Goal: Transaction & Acquisition: Book appointment/travel/reservation

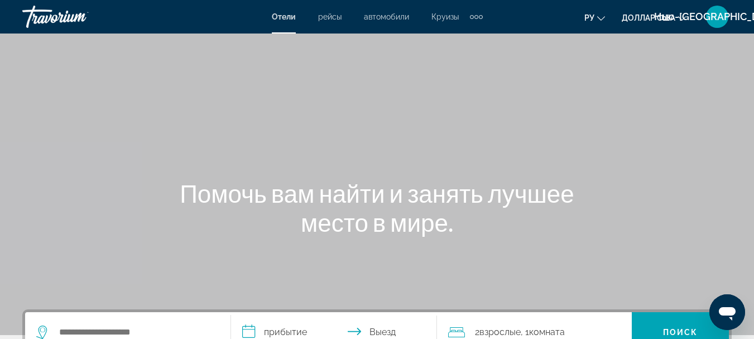
click at [474, 17] on div "Дополнительные элементы навигации" at bounding box center [476, 17] width 4 height 4
click at [467, 35] on font "деятельность" at bounding box center [448, 37] width 51 height 9
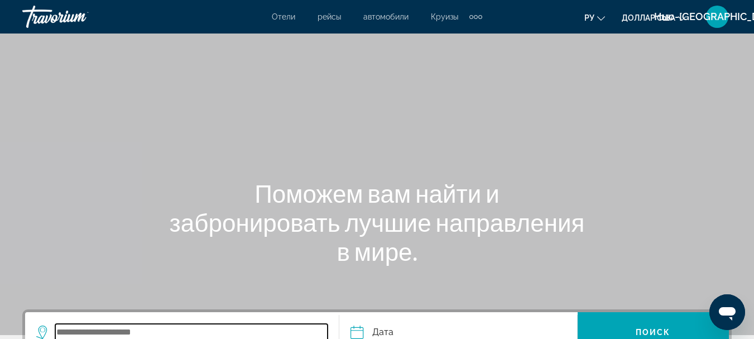
click at [132, 329] on input "Search widget" at bounding box center [191, 332] width 272 height 17
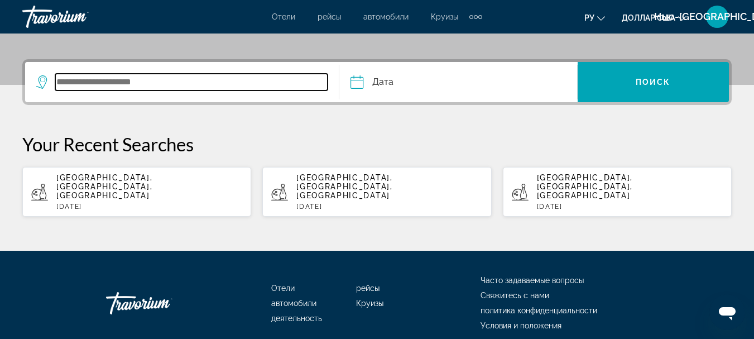
scroll to position [273, 0]
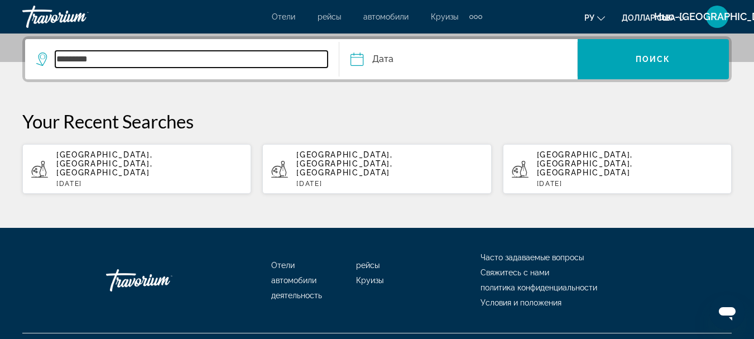
click at [105, 57] on input "*********" at bounding box center [191, 59] width 272 height 17
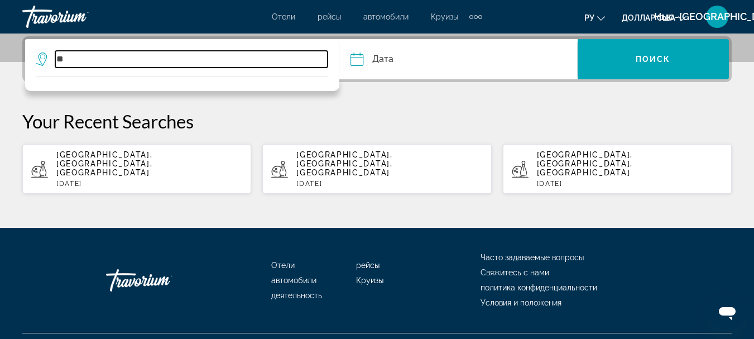
type input "*"
click at [100, 57] on input "Search widget" at bounding box center [191, 59] width 272 height 17
type input "*"
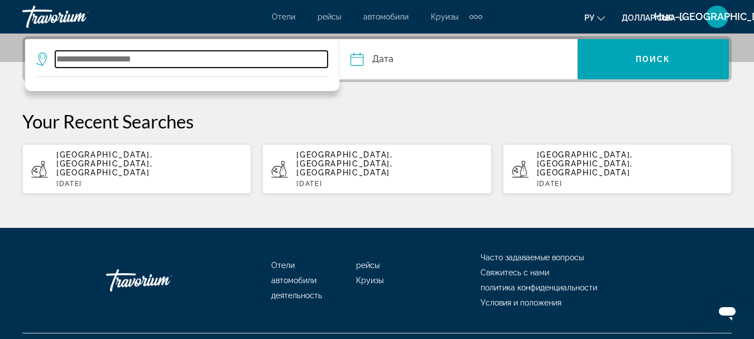
click at [92, 59] on input "Search widget" at bounding box center [191, 59] width 272 height 17
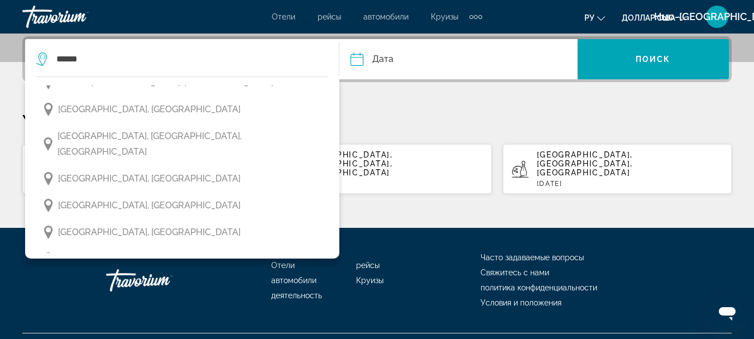
scroll to position [41, 0]
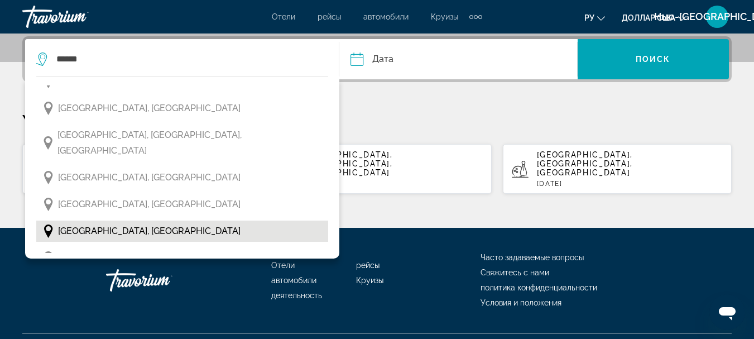
click at [128, 223] on span "[GEOGRAPHIC_DATA], [GEOGRAPHIC_DATA]" at bounding box center [149, 231] width 183 height 16
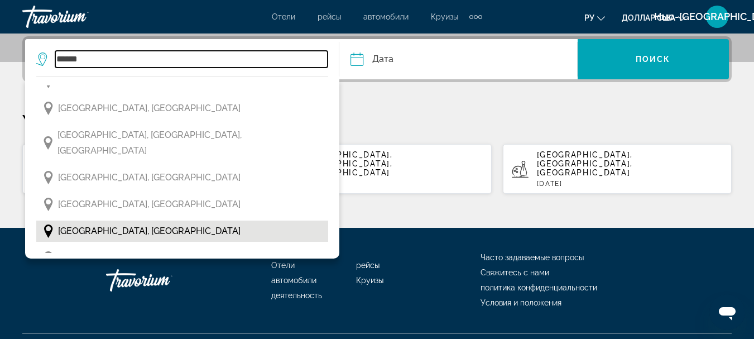
type input "**********"
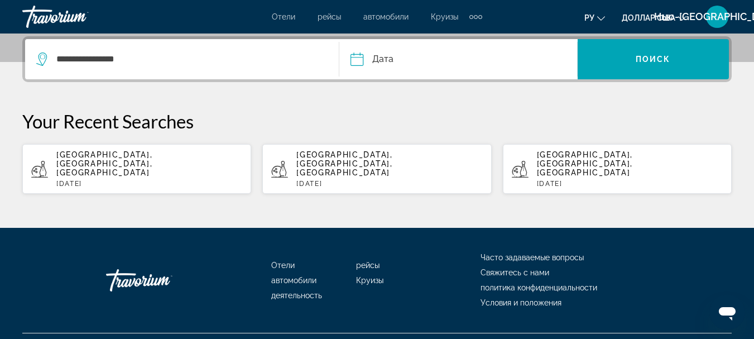
click at [360, 62] on input "Date" at bounding box center [407, 61] width 118 height 44
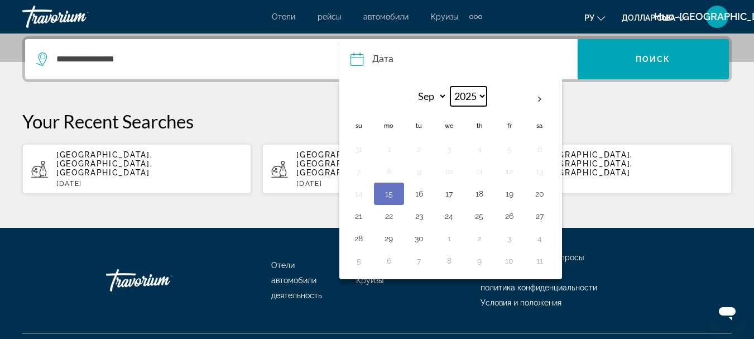
click at [483, 98] on select "**** **** **** **** **** ****" at bounding box center [468, 97] width 36 height 20
select select "****"
click at [450, 87] on select "**** **** **** **** **** ****" at bounding box center [468, 97] width 36 height 20
click at [359, 98] on th "Previous month" at bounding box center [359, 99] width 30 height 25
select select "*"
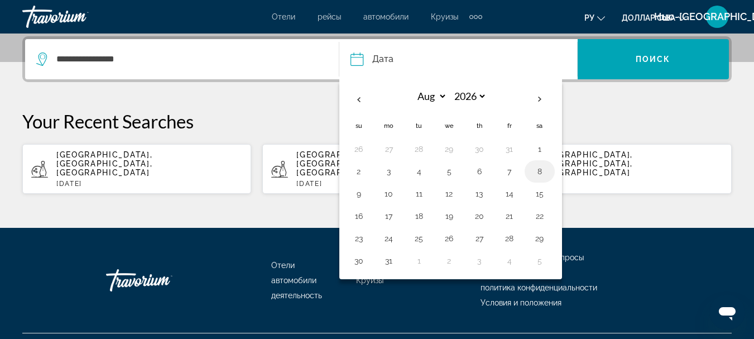
click at [540, 172] on button "8" at bounding box center [540, 172] width 18 height 16
type input "**********"
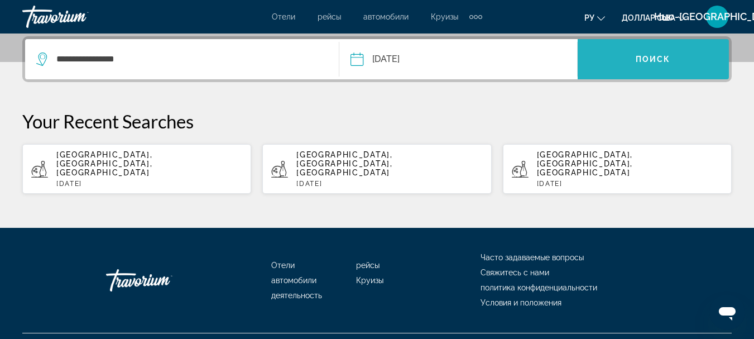
click at [652, 52] on span "Search widget" at bounding box center [653, 59] width 151 height 27
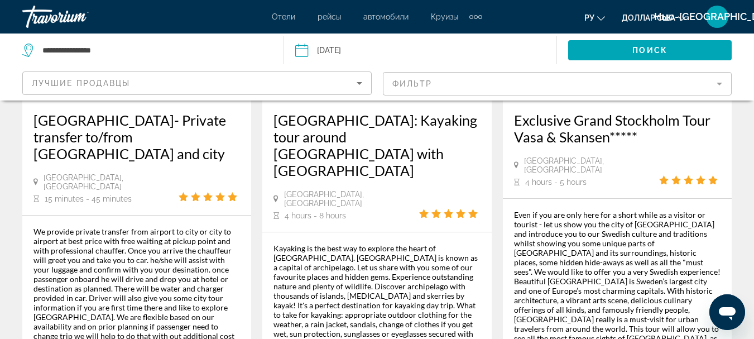
scroll to position [2042, 0]
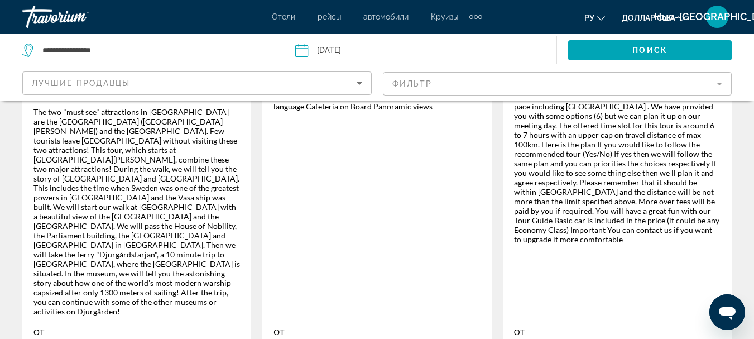
scroll to position [2000, 0]
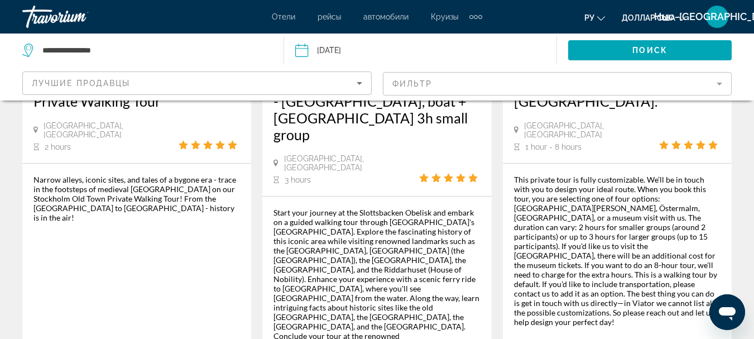
scroll to position [2102, 0]
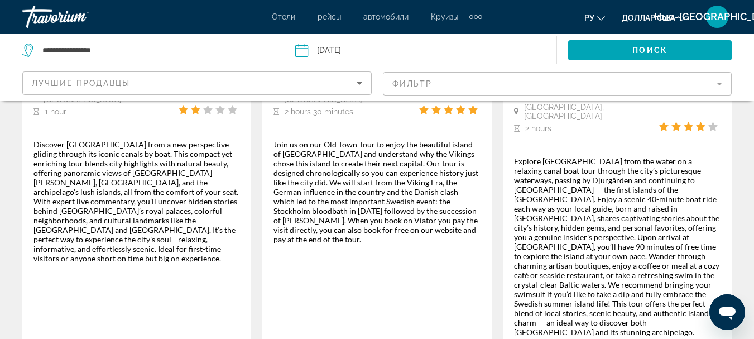
scroll to position [2034, 0]
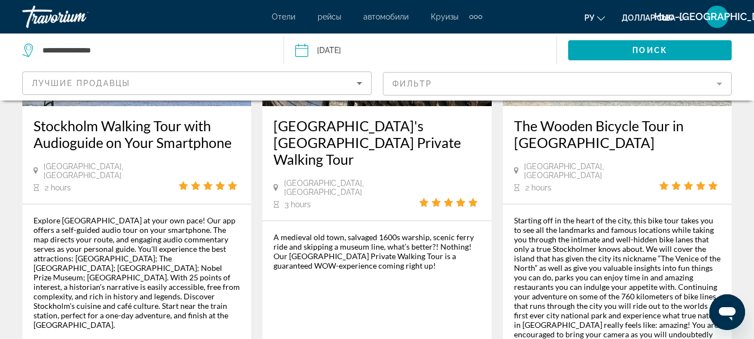
scroll to position [1904, 0]
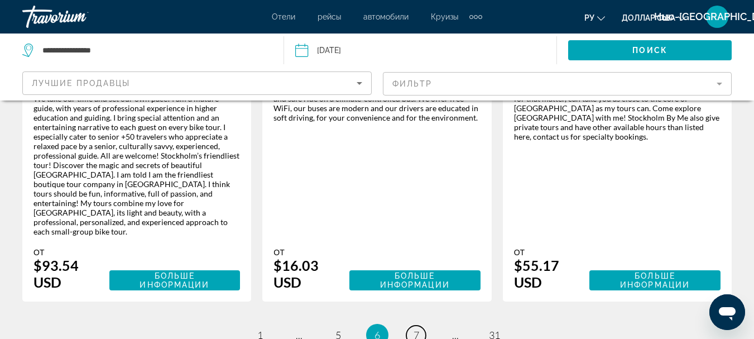
scroll to position [1990, 0]
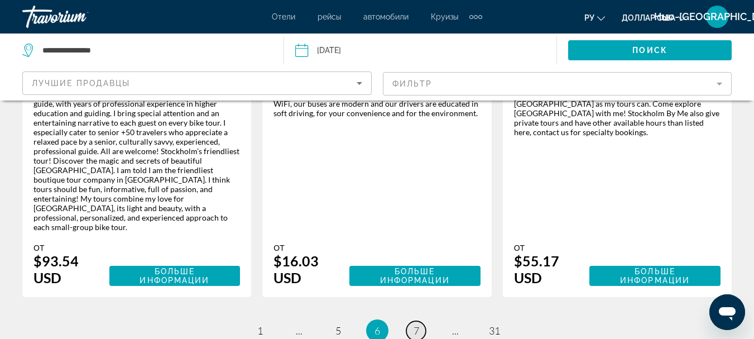
click at [419, 324] on span "7" at bounding box center [417, 330] width 6 height 12
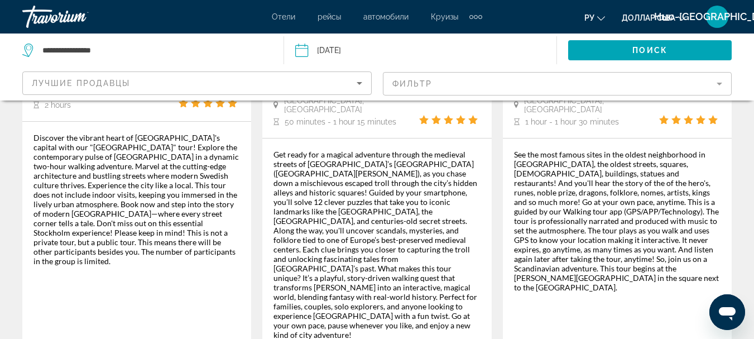
scroll to position [1957, 0]
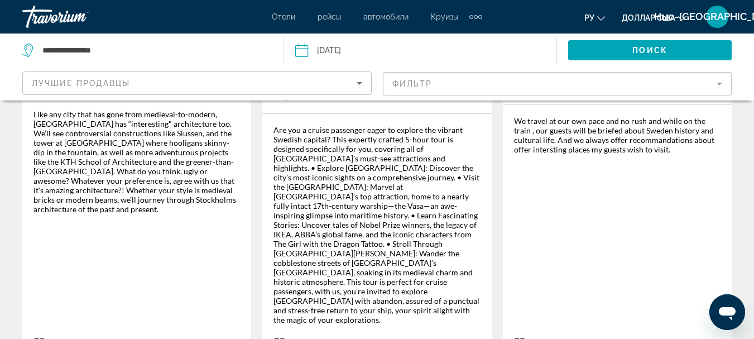
scroll to position [1936, 0]
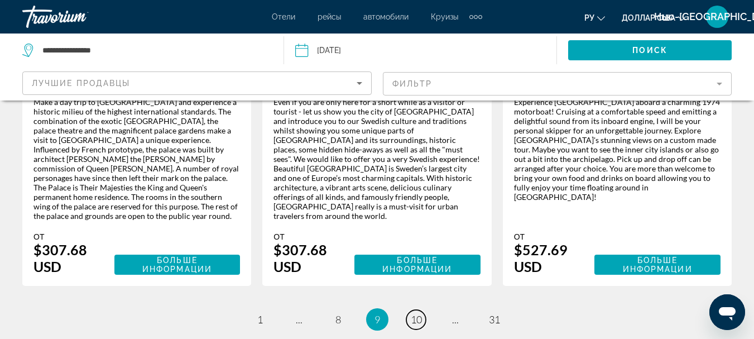
scroll to position [1974, 0]
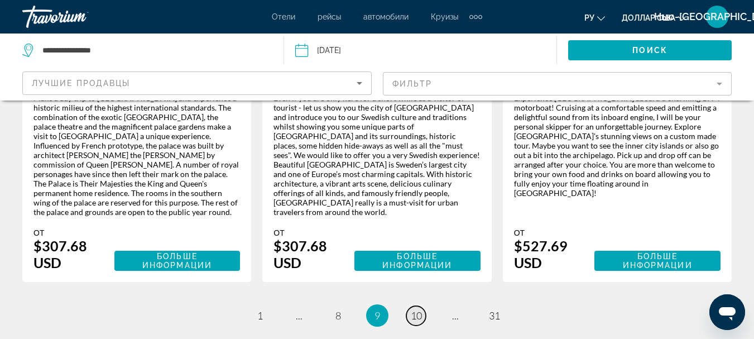
click at [423, 306] on link "page 10" at bounding box center [416, 316] width 20 height 20
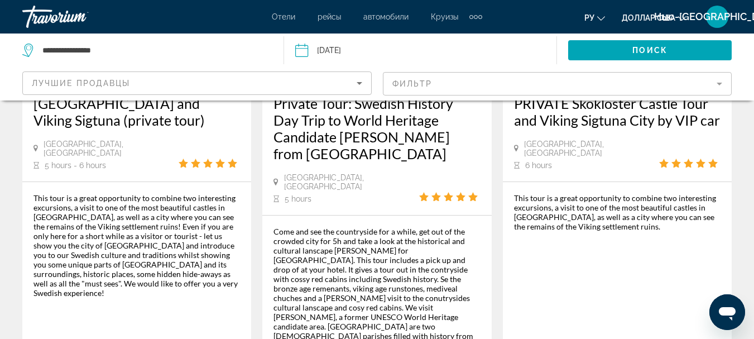
scroll to position [2134, 0]
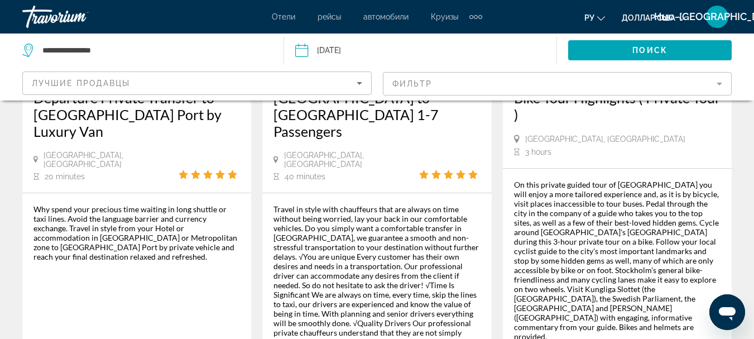
scroll to position [2029, 0]
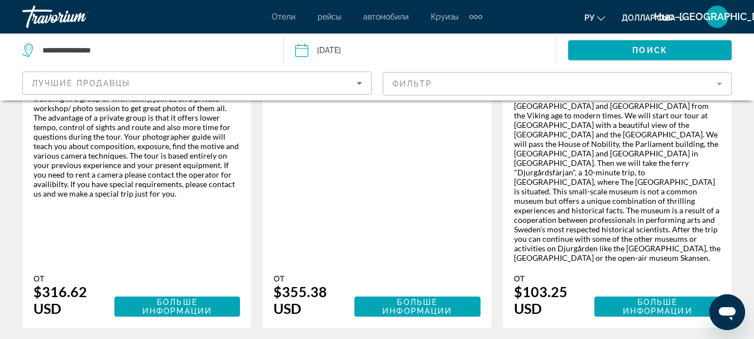
scroll to position [2158, 0]
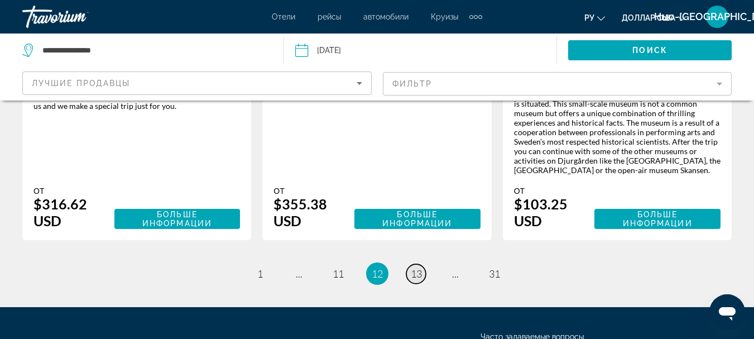
click at [416, 267] on span "13" at bounding box center [416, 273] width 11 height 12
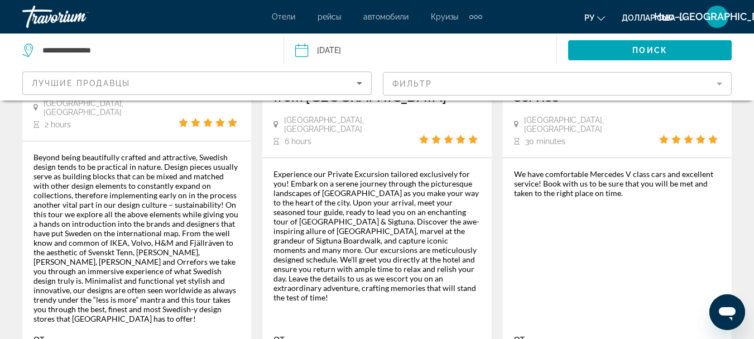
scroll to position [1981, 0]
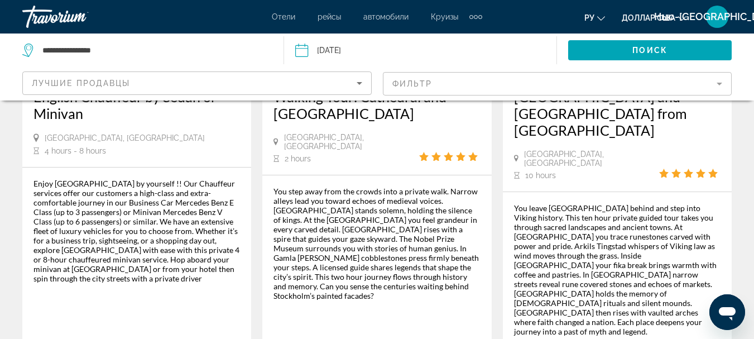
scroll to position [2009, 0]
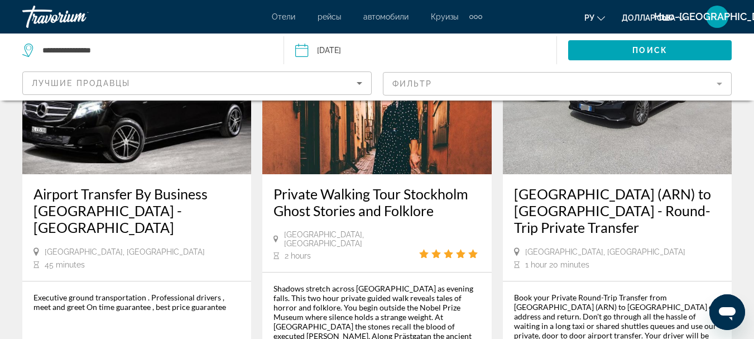
scroll to position [1976, 0]
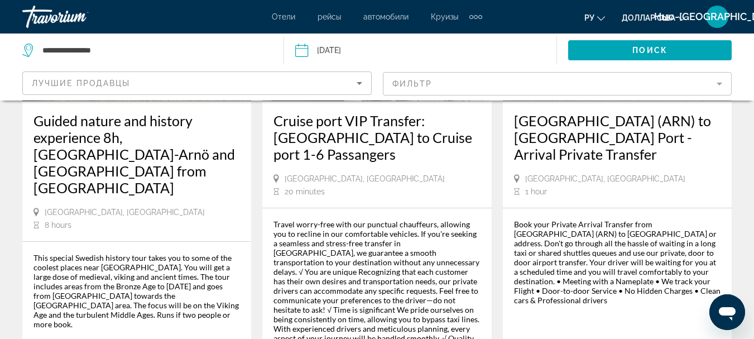
scroll to position [1986, 0]
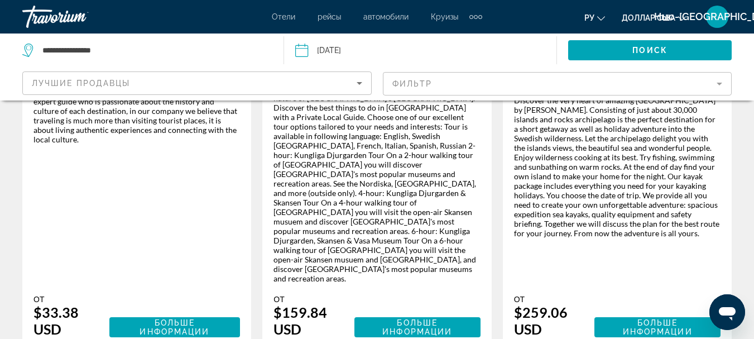
scroll to position [2005, 0]
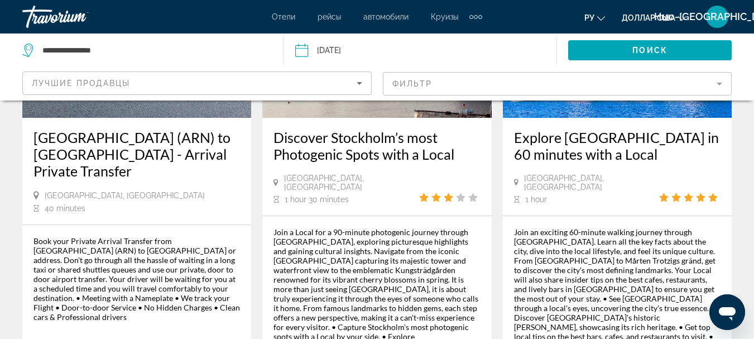
scroll to position [1888, 0]
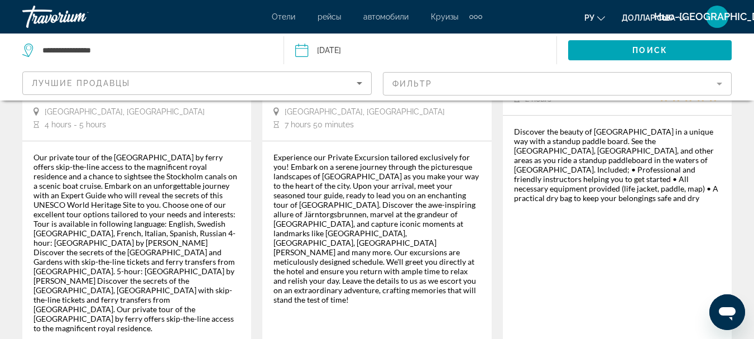
scroll to position [1950, 0]
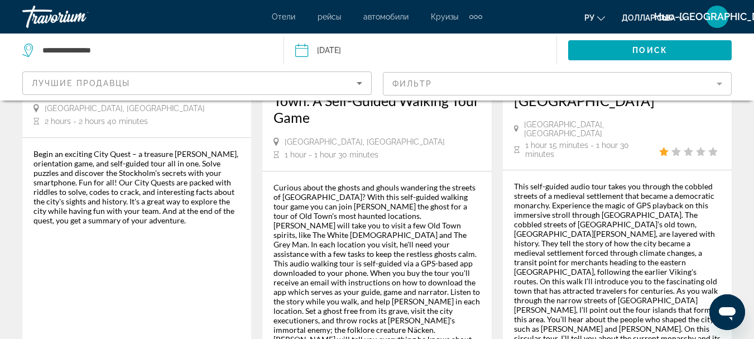
scroll to position [2002, 0]
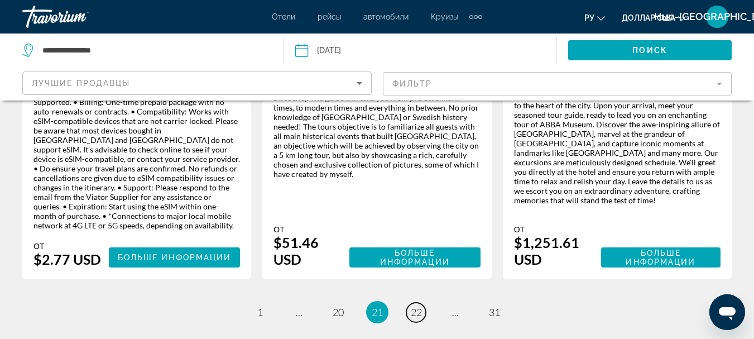
scroll to position [1997, 0]
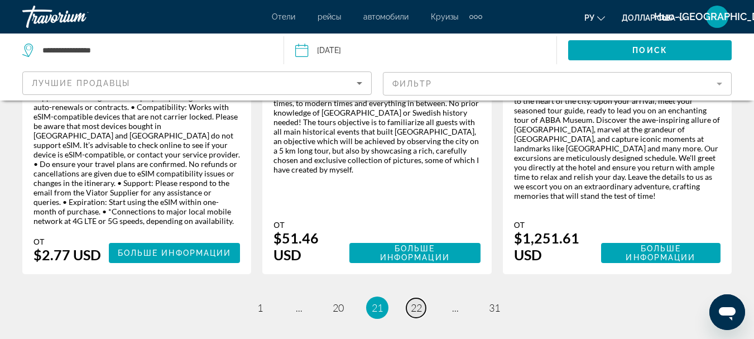
click at [425, 298] on link "page 22" at bounding box center [416, 308] width 20 height 20
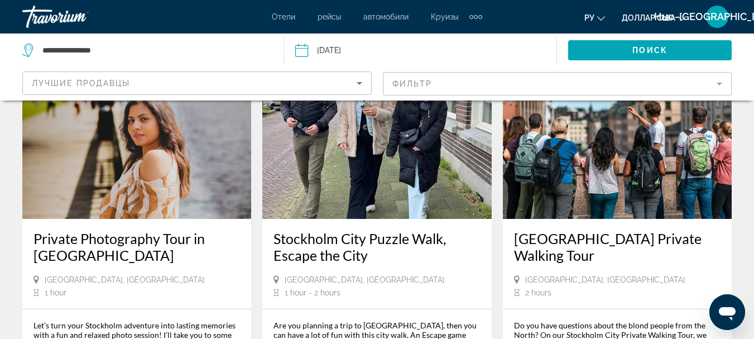
scroll to position [1998, 0]
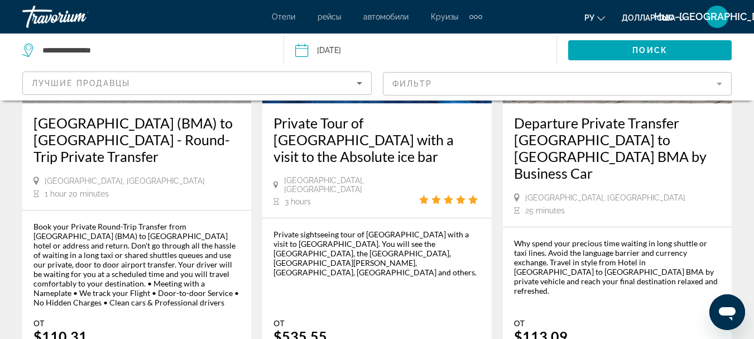
scroll to position [1932, 0]
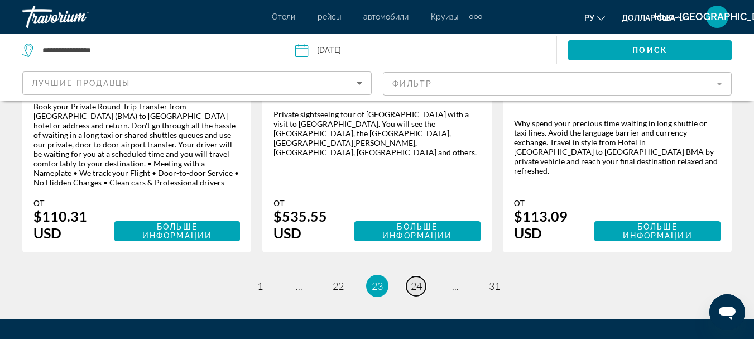
click at [418, 280] on span "24" at bounding box center [416, 286] width 11 height 12
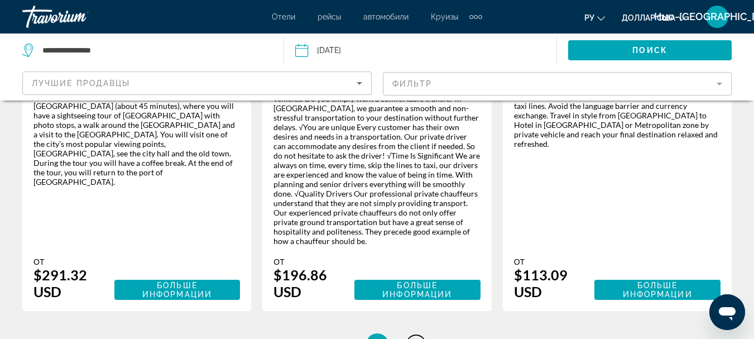
scroll to position [1914, 0]
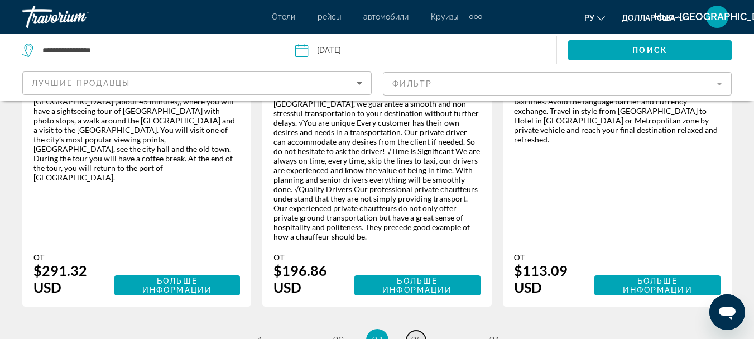
click at [419, 334] on span "25" at bounding box center [416, 340] width 11 height 12
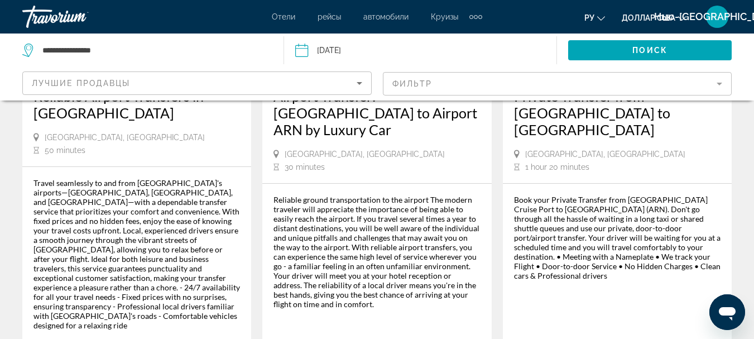
scroll to position [1976, 0]
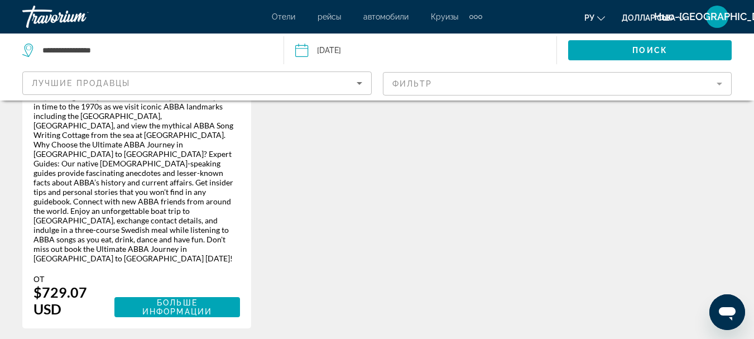
scroll to position [2082, 0]
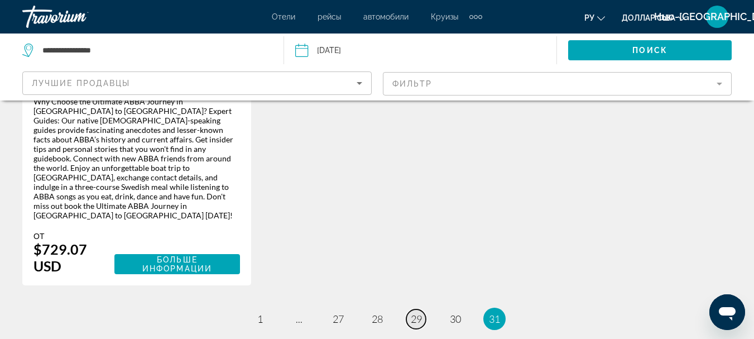
click at [411, 313] on span "29" at bounding box center [416, 319] width 11 height 12
